Goal: Information Seeking & Learning: Learn about a topic

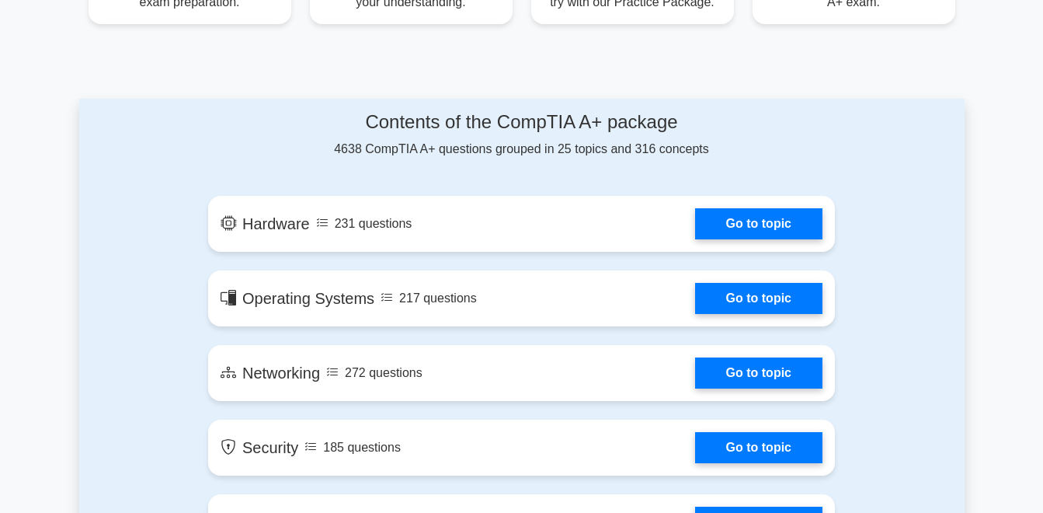
scroll to position [740, 0]
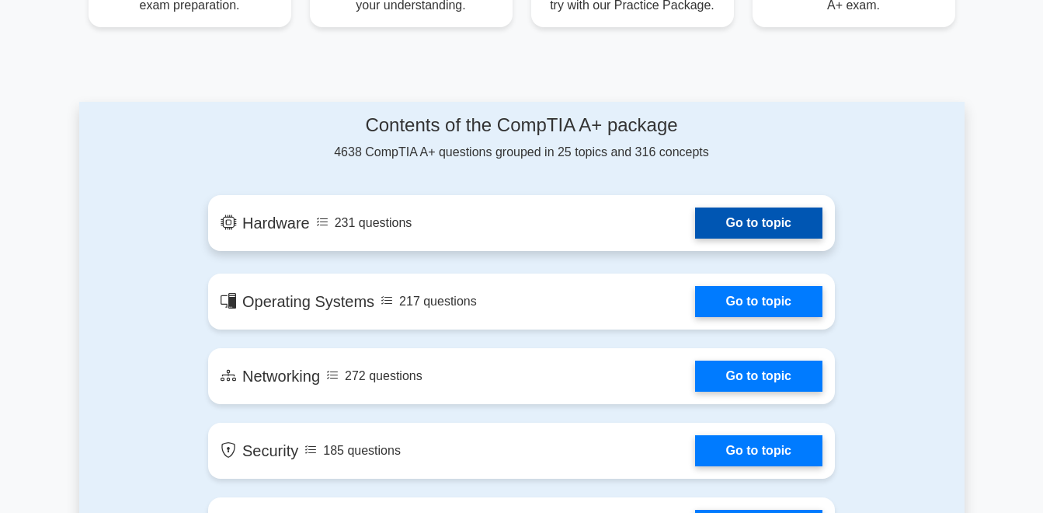
click at [777, 221] on link "Go to topic" at bounding box center [758, 222] width 127 height 31
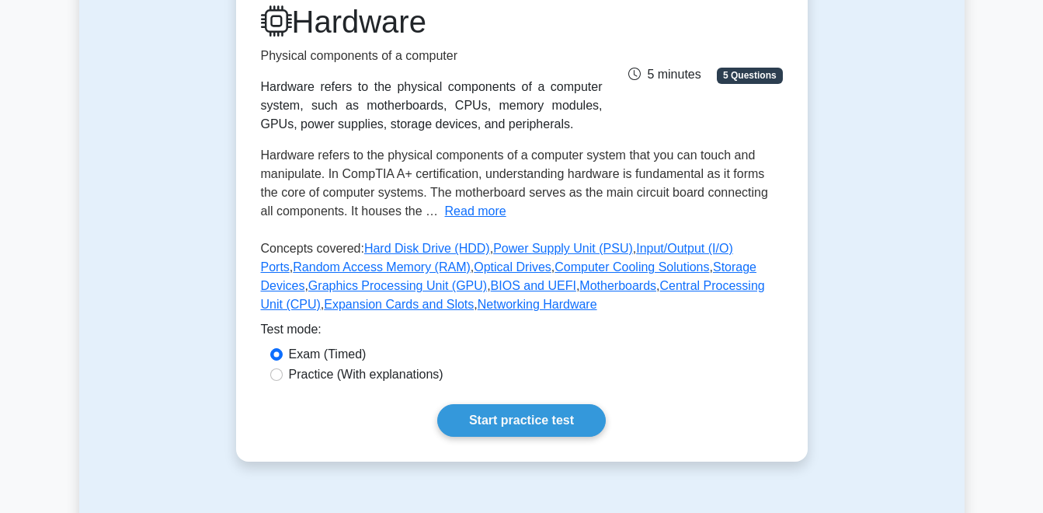
scroll to position [217, 0]
click at [468, 215] on button "Read more" at bounding box center [475, 210] width 61 height 19
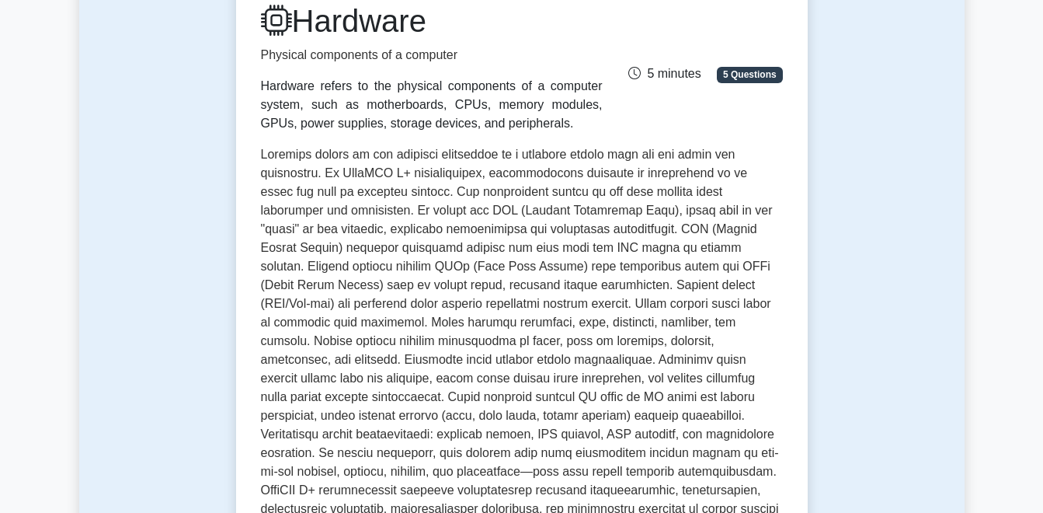
click at [631, 150] on span at bounding box center [520, 359] width 518 height 423
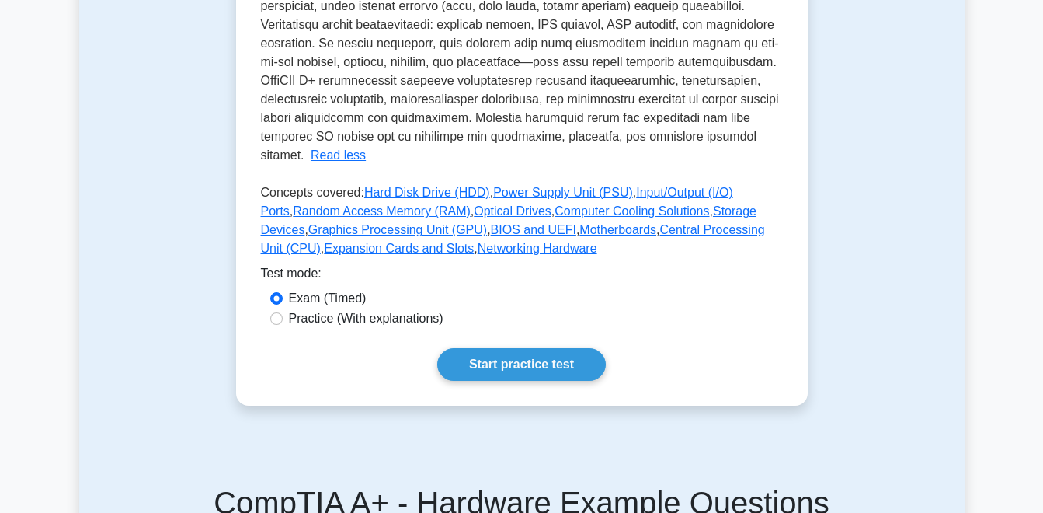
scroll to position [652, 0]
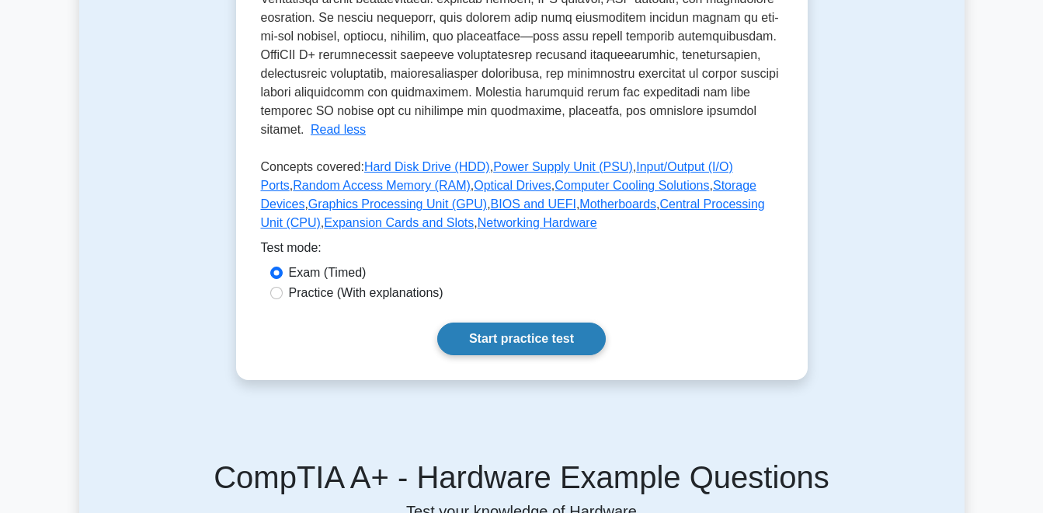
click at [530, 322] on link "Start practice test" at bounding box center [521, 338] width 169 height 33
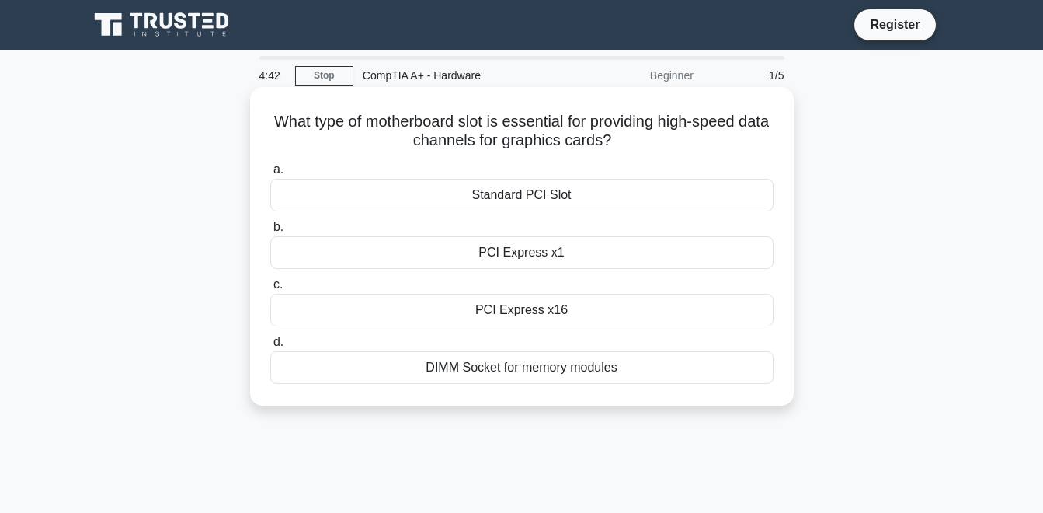
click at [582, 199] on div "Standard PCI Slot" at bounding box center [521, 195] width 503 height 33
click at [270, 175] on input "a. Standard PCI Slot" at bounding box center [270, 170] width 0 height 10
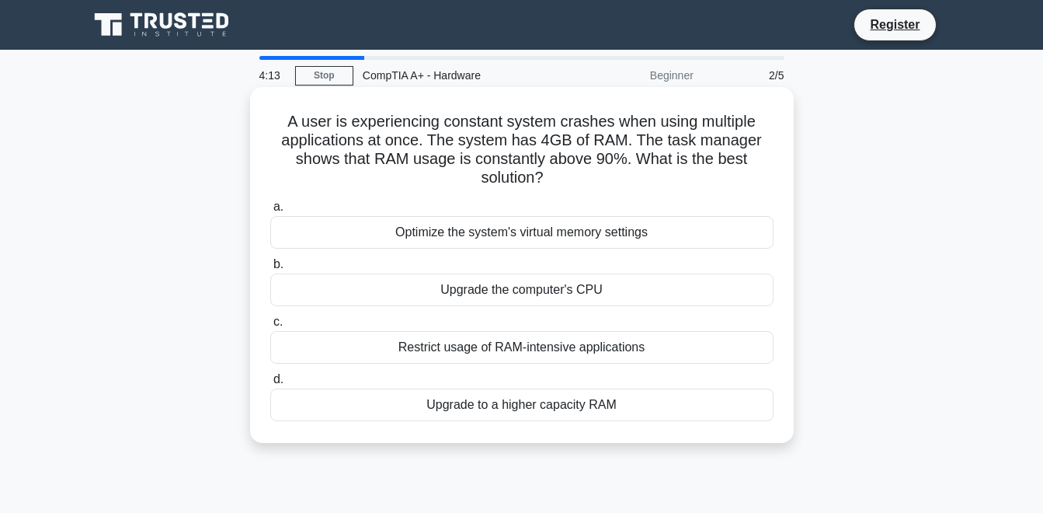
click at [575, 415] on div "Upgrade to a higher capacity RAM" at bounding box center [521, 404] width 503 height 33
click at [270, 384] on input "d. Upgrade to a higher capacity RAM" at bounding box center [270, 379] width 0 height 10
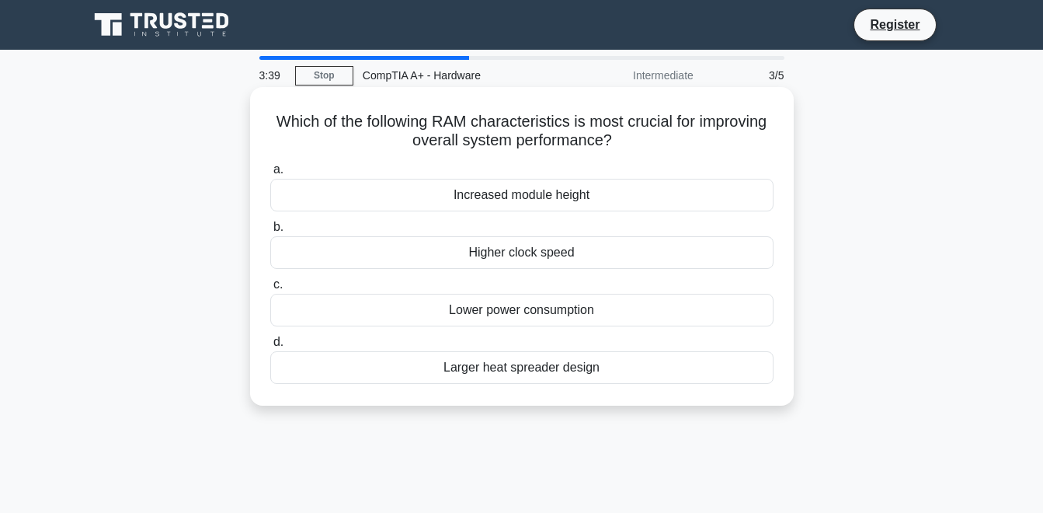
click at [541, 197] on div "Increased module height" at bounding box center [521, 195] width 503 height 33
click at [270, 175] on input "a. Increased module height" at bounding box center [270, 170] width 0 height 10
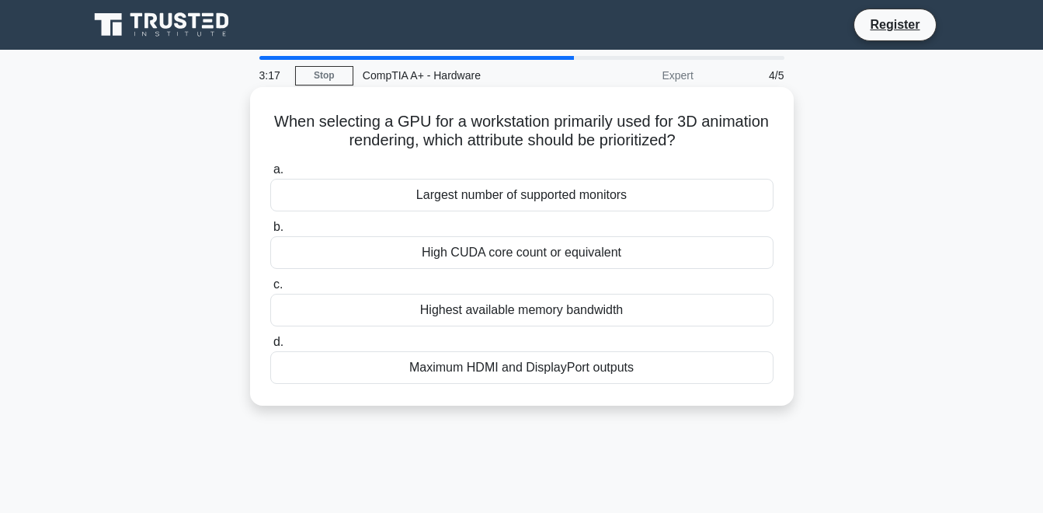
click at [506, 375] on div "Maximum HDMI and DisplayPort outputs" at bounding box center [521, 367] width 503 height 33
click at [270, 347] on input "d. Maximum HDMI and DisplayPort outputs" at bounding box center [270, 342] width 0 height 10
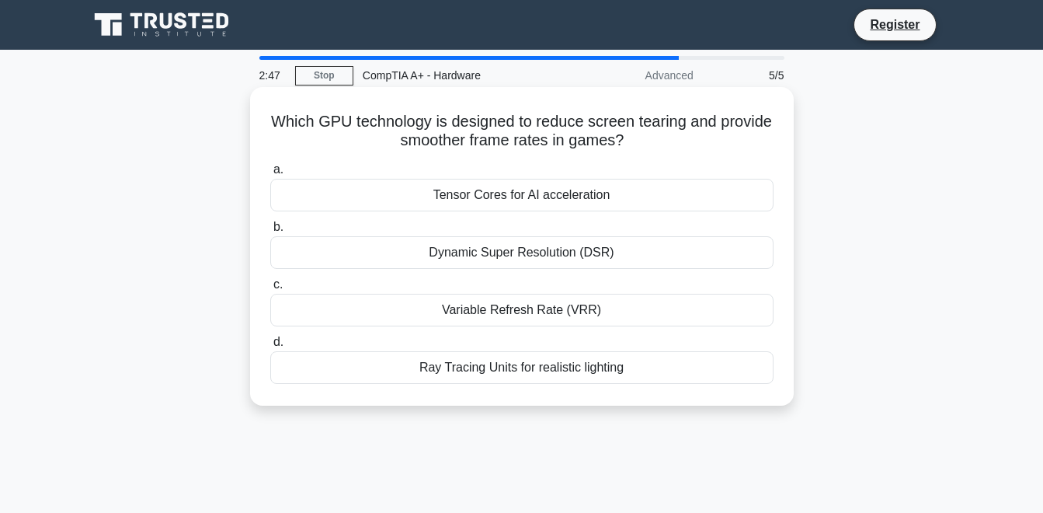
click at [572, 257] on div "Dynamic Super Resolution (DSR)" at bounding box center [521, 252] width 503 height 33
click at [270, 232] on input "b. Dynamic Super Resolution (DSR)" at bounding box center [270, 227] width 0 height 10
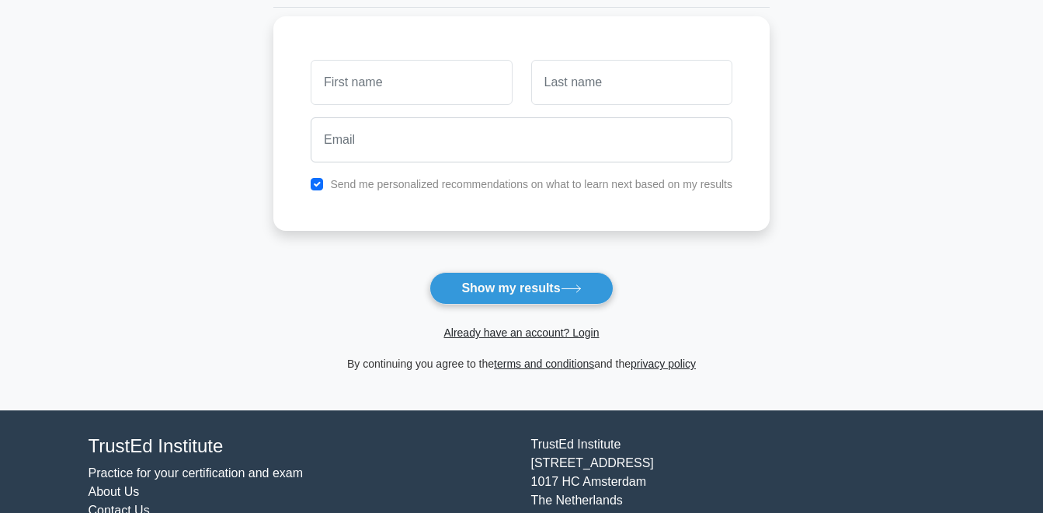
scroll to position [202, 0]
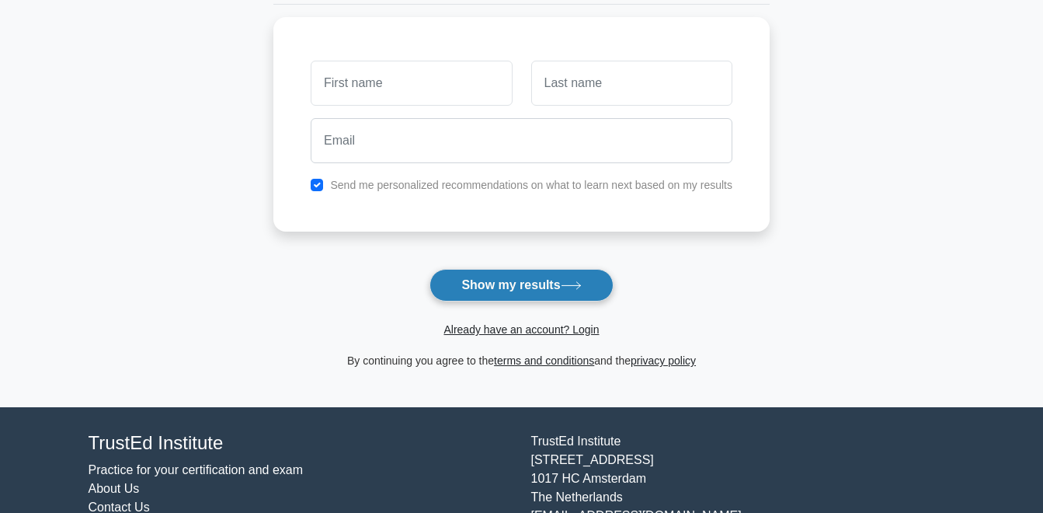
click at [481, 293] on button "Show my results" at bounding box center [520, 285] width 183 height 33
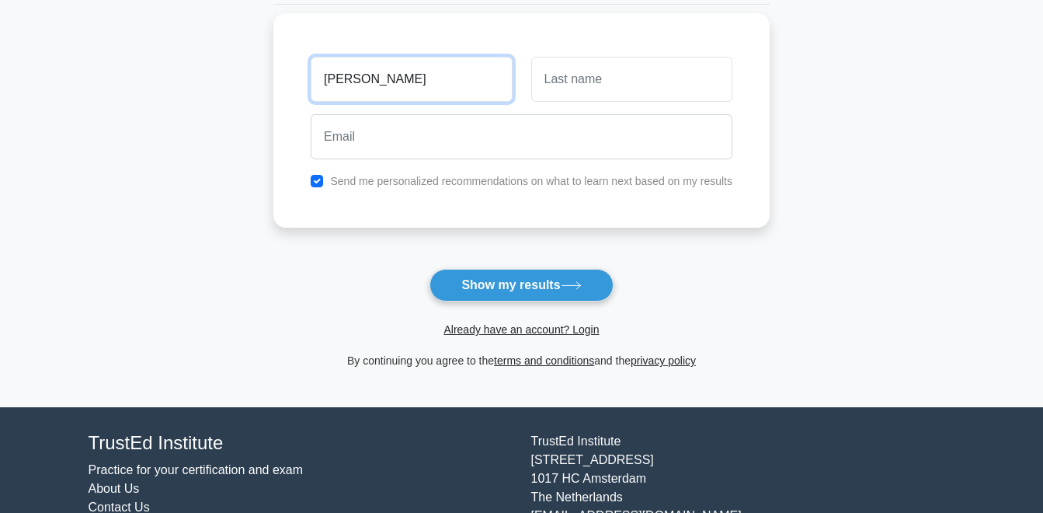
type input "moses"
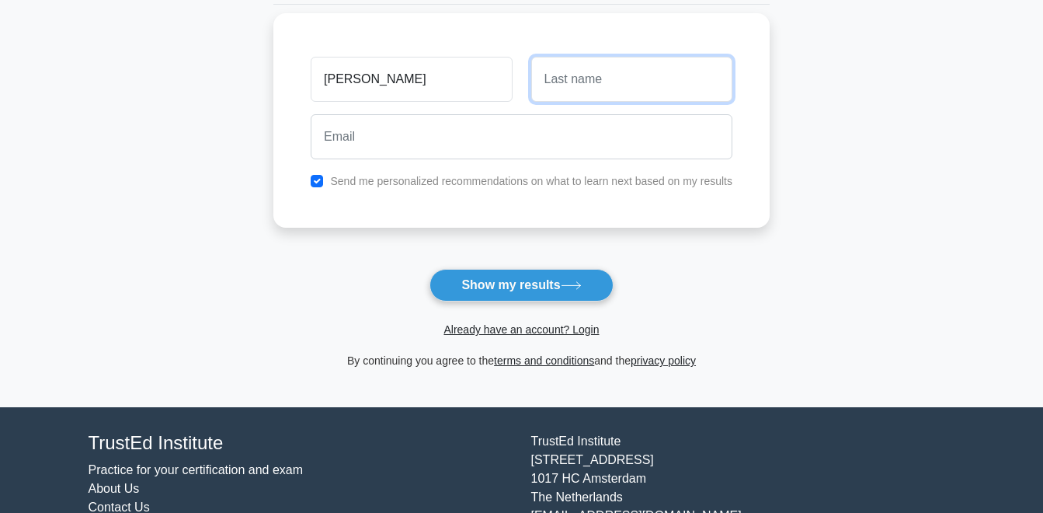
click at [621, 89] on input "text" at bounding box center [631, 79] width 201 height 45
type input "rioba"
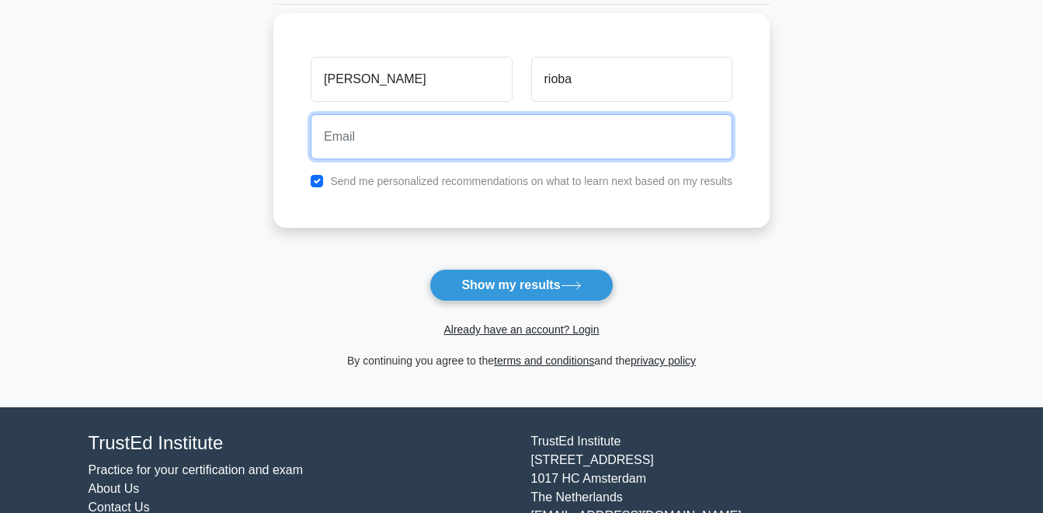
click at [377, 144] on input "email" at bounding box center [522, 136] width 422 height 45
type input "mosesrioba24@gmail.com"
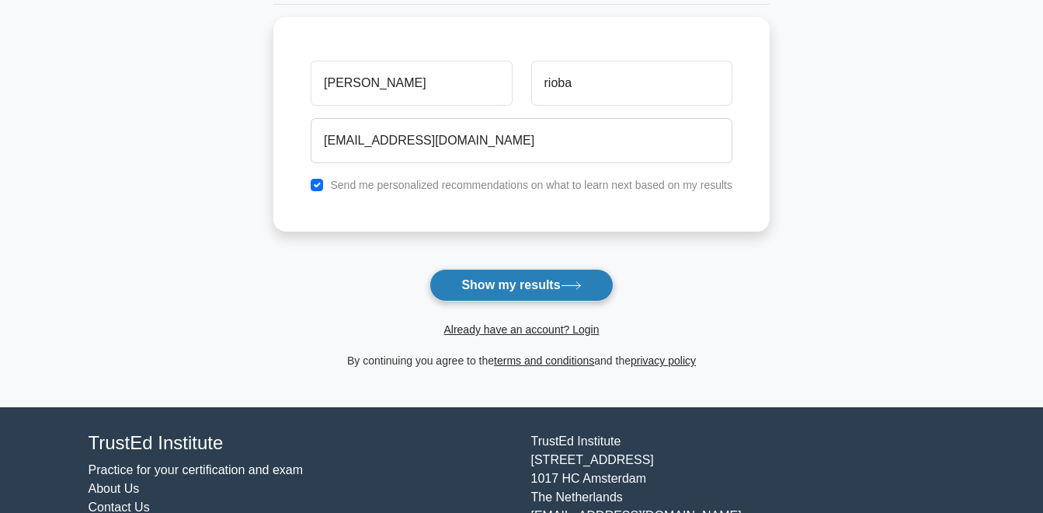
click at [504, 295] on button "Show my results" at bounding box center [520, 285] width 183 height 33
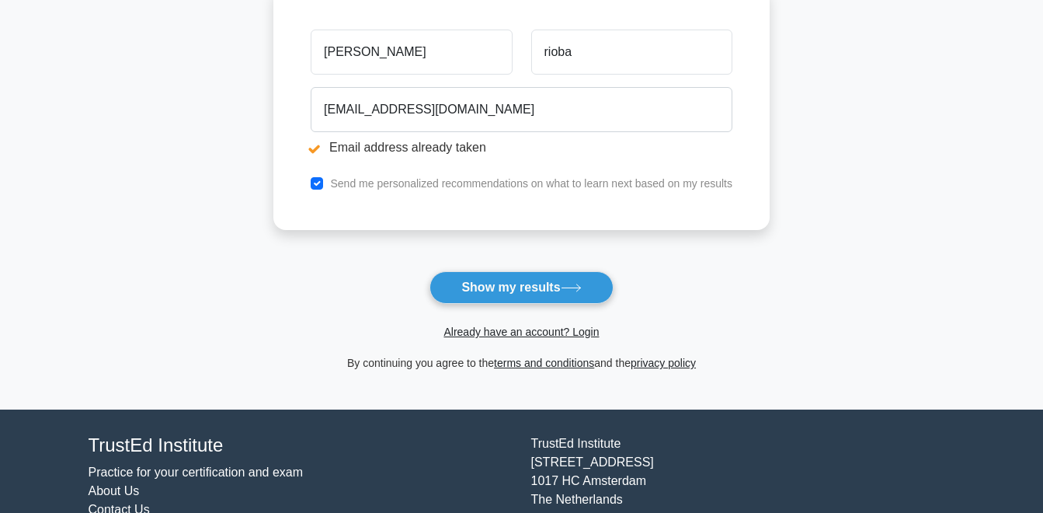
scroll to position [290, 0]
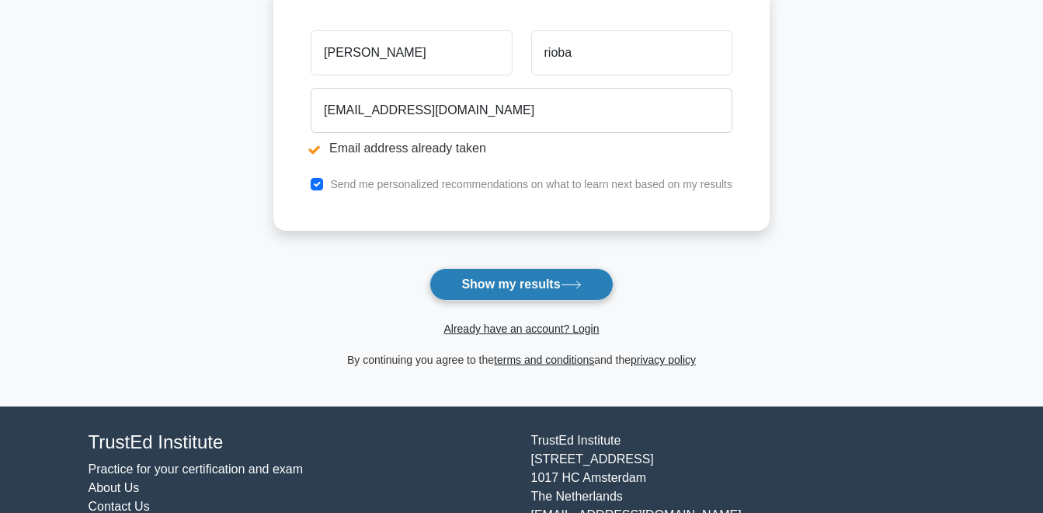
click at [527, 284] on button "Show my results" at bounding box center [520, 284] width 183 height 33
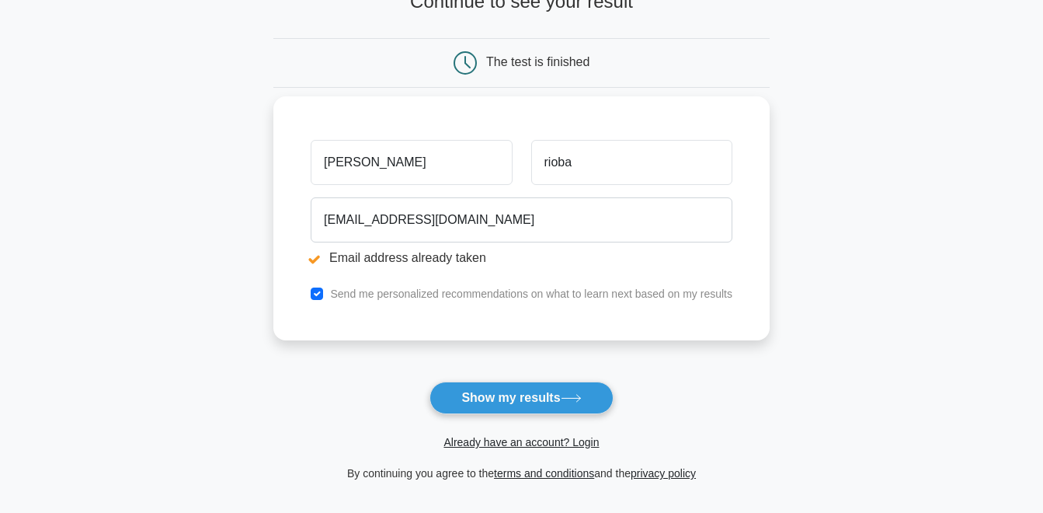
scroll to position [175, 0]
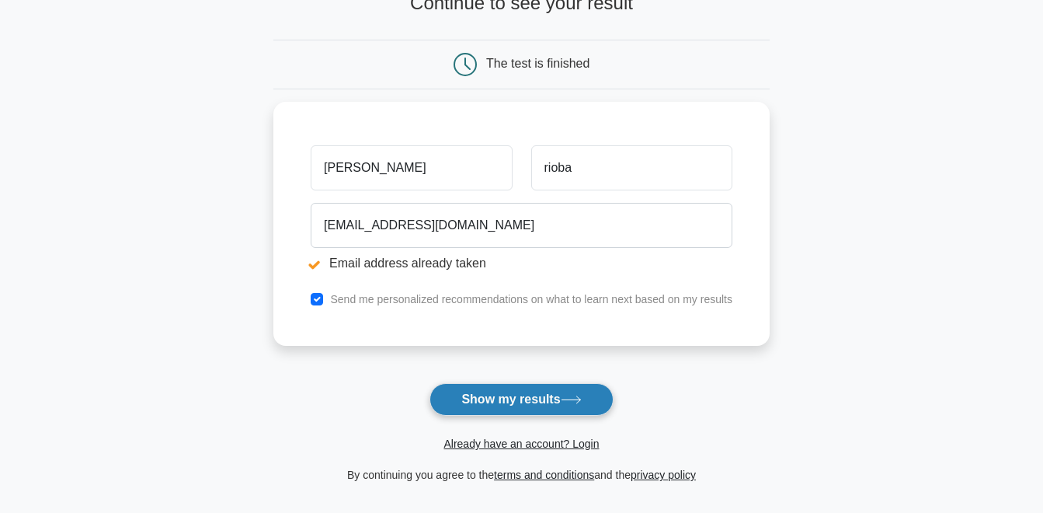
click at [568, 412] on button "Show my results" at bounding box center [520, 399] width 183 height 33
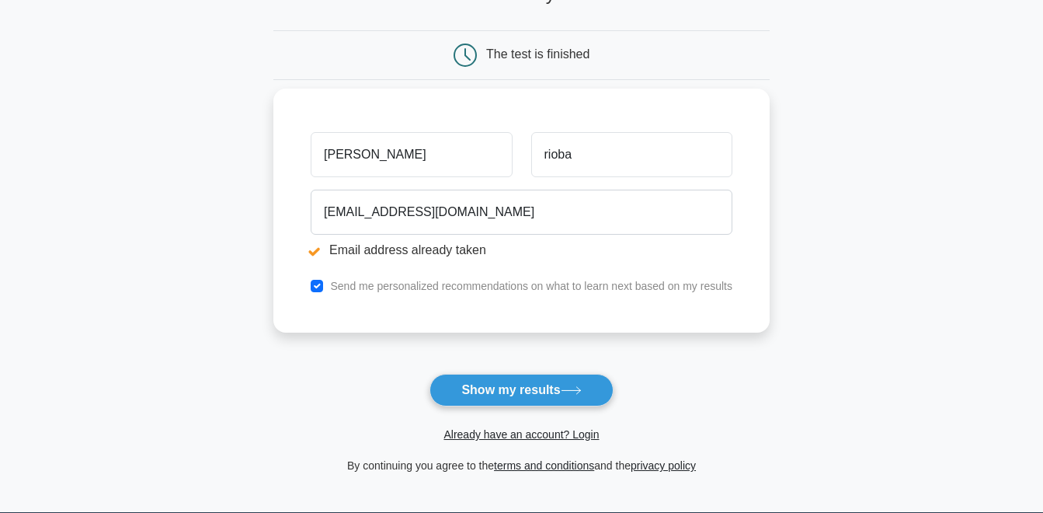
scroll to position [207, 0]
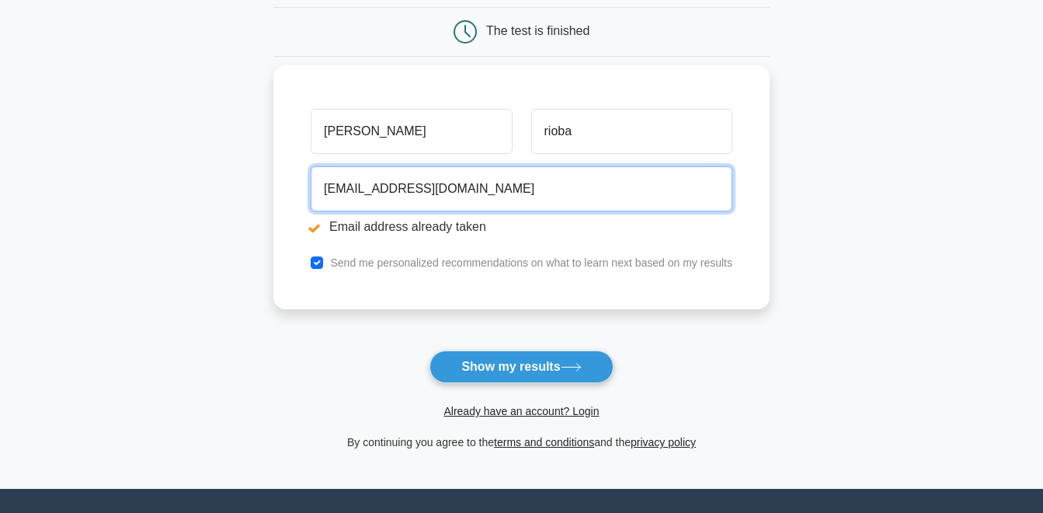
click at [495, 188] on input "[EMAIL_ADDRESS][DOMAIN_NAME]" at bounding box center [522, 188] width 422 height 45
type input "m"
type input "e"
type input "[EMAIL_ADDRESS][DOMAIN_NAME]"
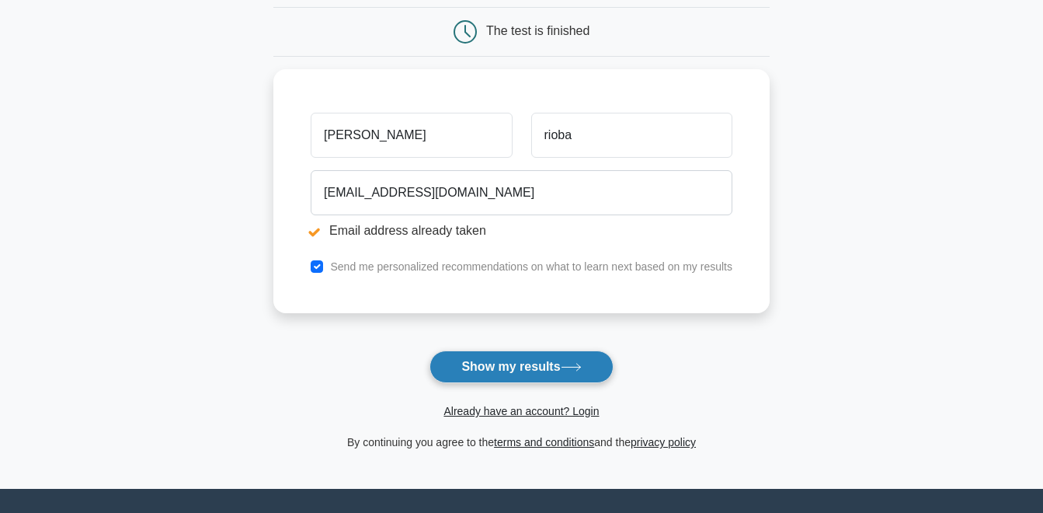
click at [556, 370] on button "Show my results" at bounding box center [520, 366] width 183 height 33
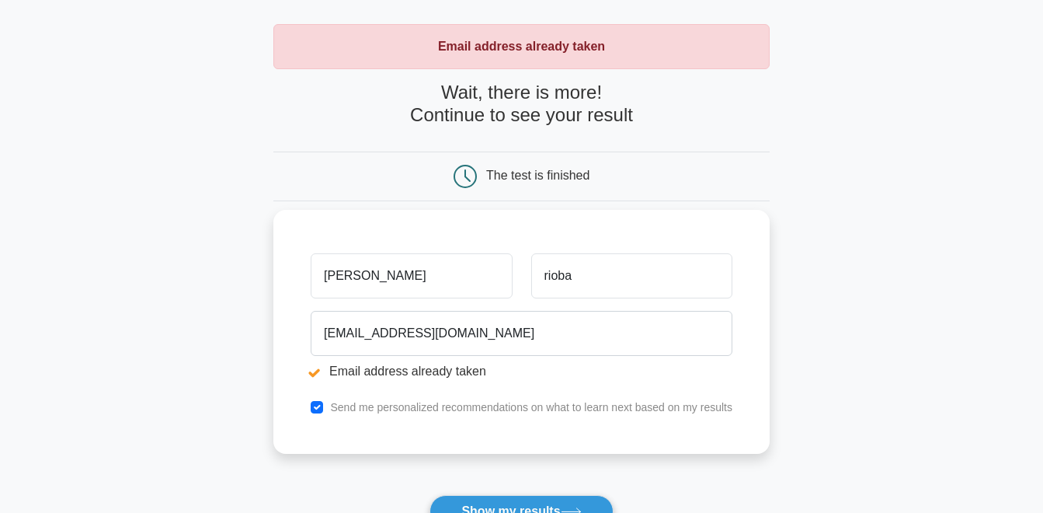
scroll to position [72, 0]
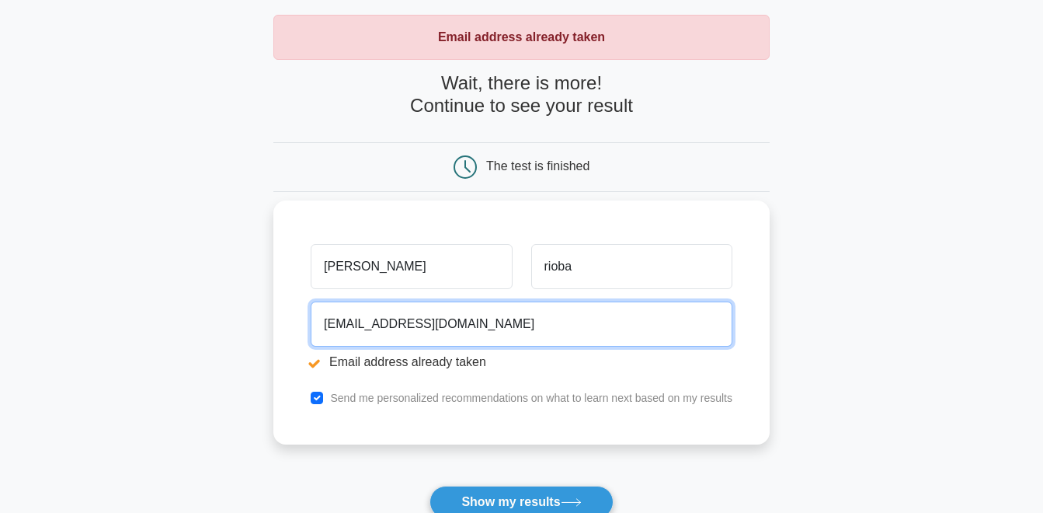
click at [443, 332] on input "[EMAIL_ADDRESS][DOMAIN_NAME]" at bounding box center [522, 323] width 422 height 45
click at [485, 331] on input "[EMAIL_ADDRESS][DOMAIN_NAME]" at bounding box center [522, 323] width 422 height 45
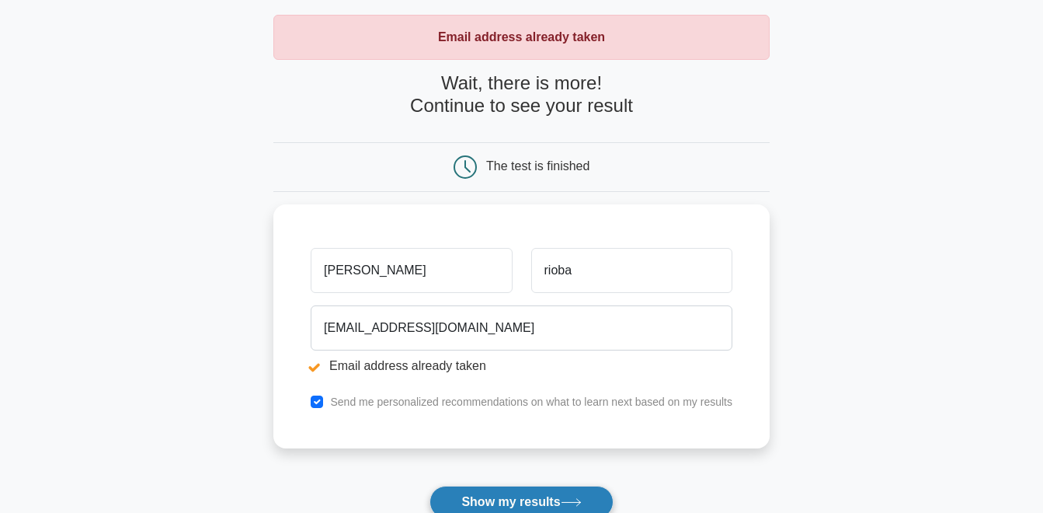
click at [502, 499] on button "Show my results" at bounding box center [520, 501] width 183 height 33
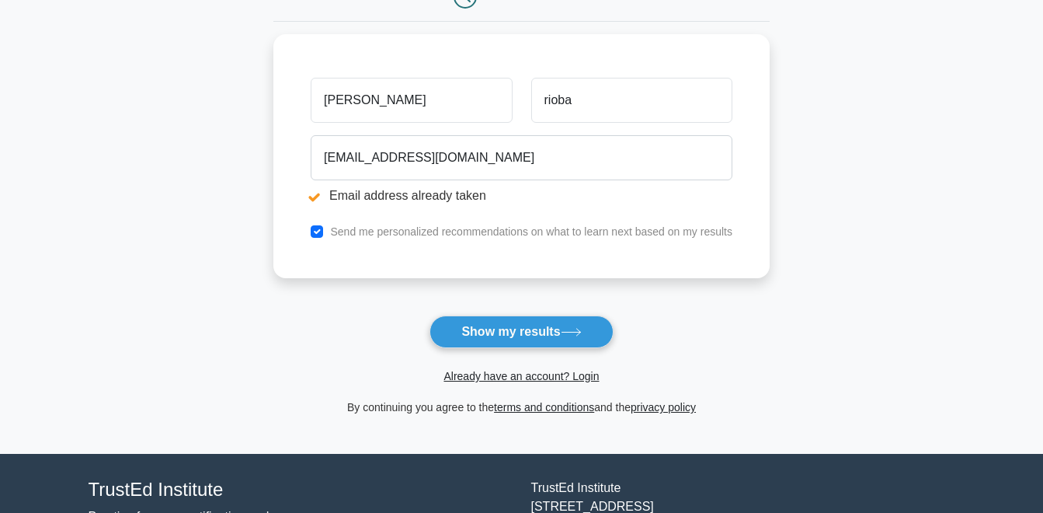
scroll to position [243, 0]
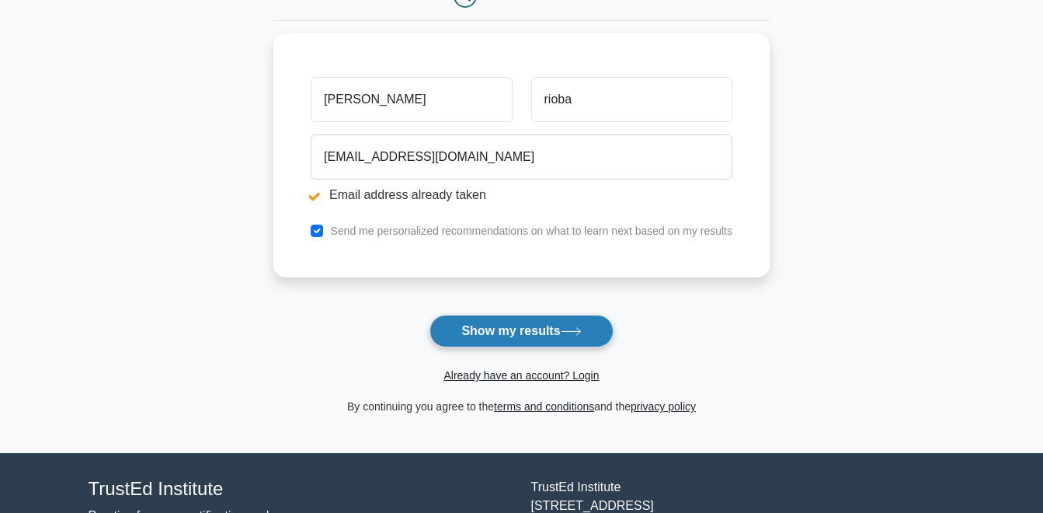
click at [580, 332] on icon at bounding box center [571, 331] width 19 height 7
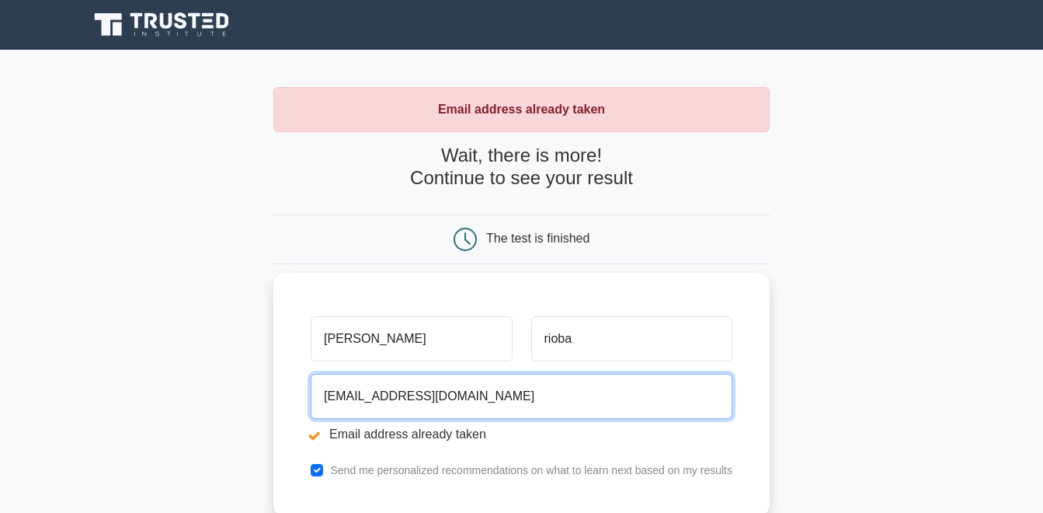
click at [474, 401] on input "[EMAIL_ADDRESS][DOMAIN_NAME]" at bounding box center [522, 396] width 422 height 45
type input "m"
type input "E"
